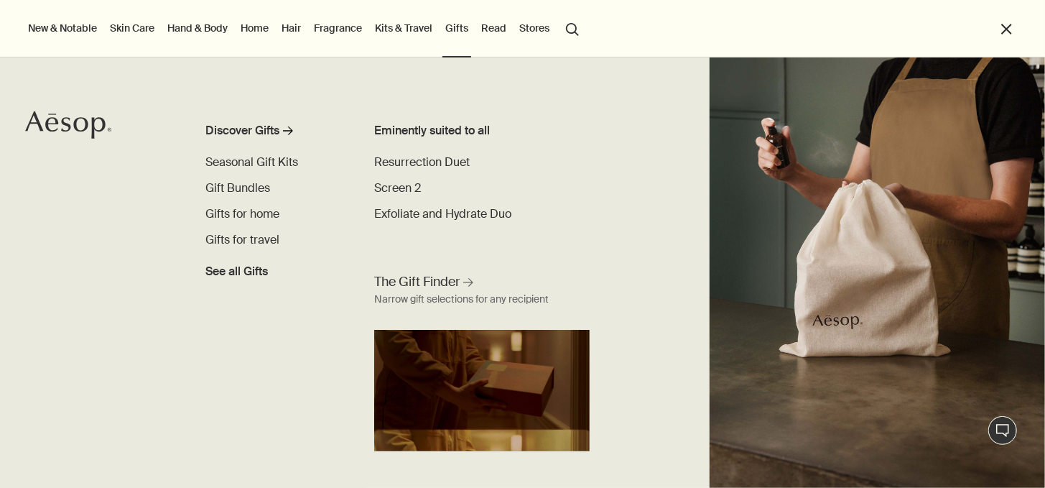
click at [585, 35] on button "search Search" at bounding box center [572, 27] width 26 height 27
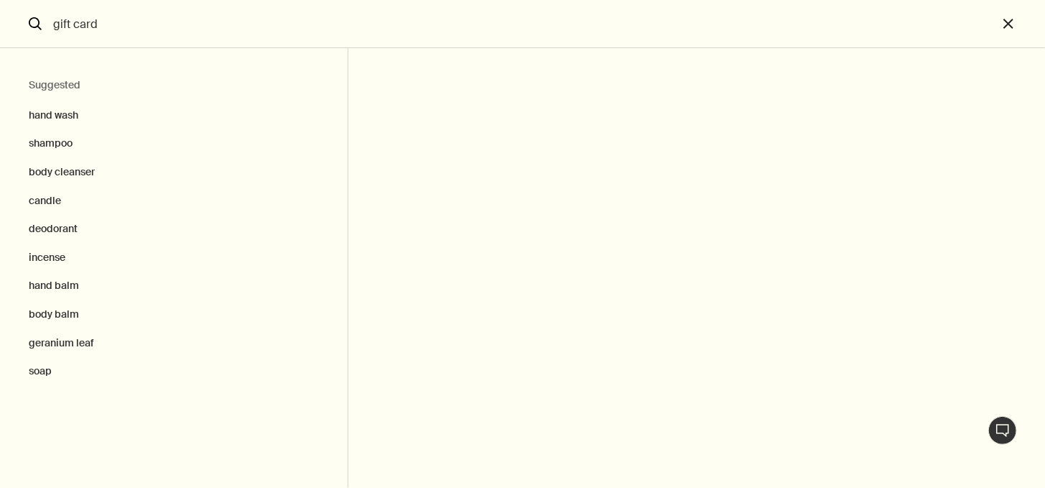
type input "gift card"
